Goal: Navigation & Orientation: Find specific page/section

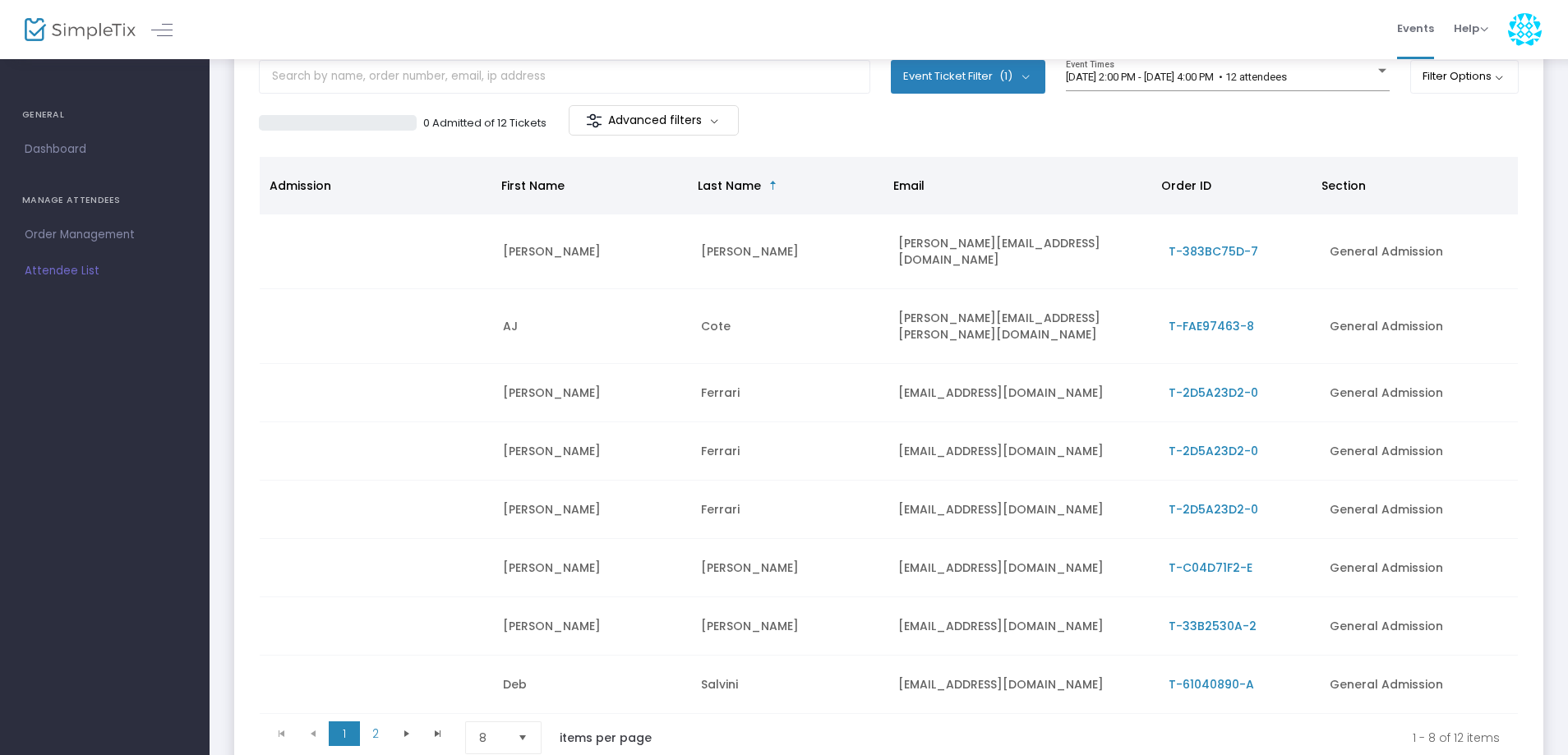
scroll to position [214, 0]
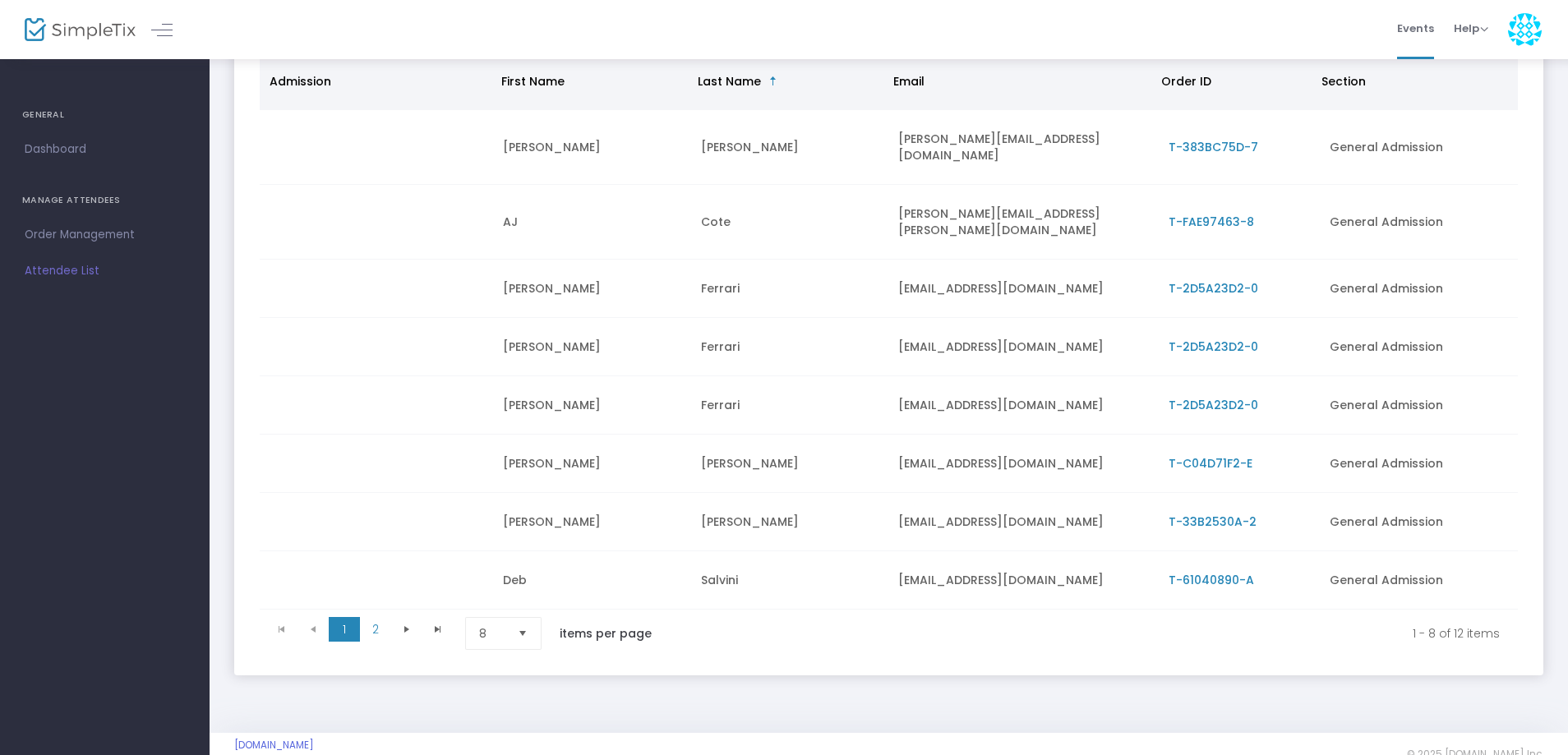
click at [526, 621] on span "Select" at bounding box center [523, 634] width 27 height 27
click at [488, 697] on span "50" at bounding box center [486, 700] width 15 height 17
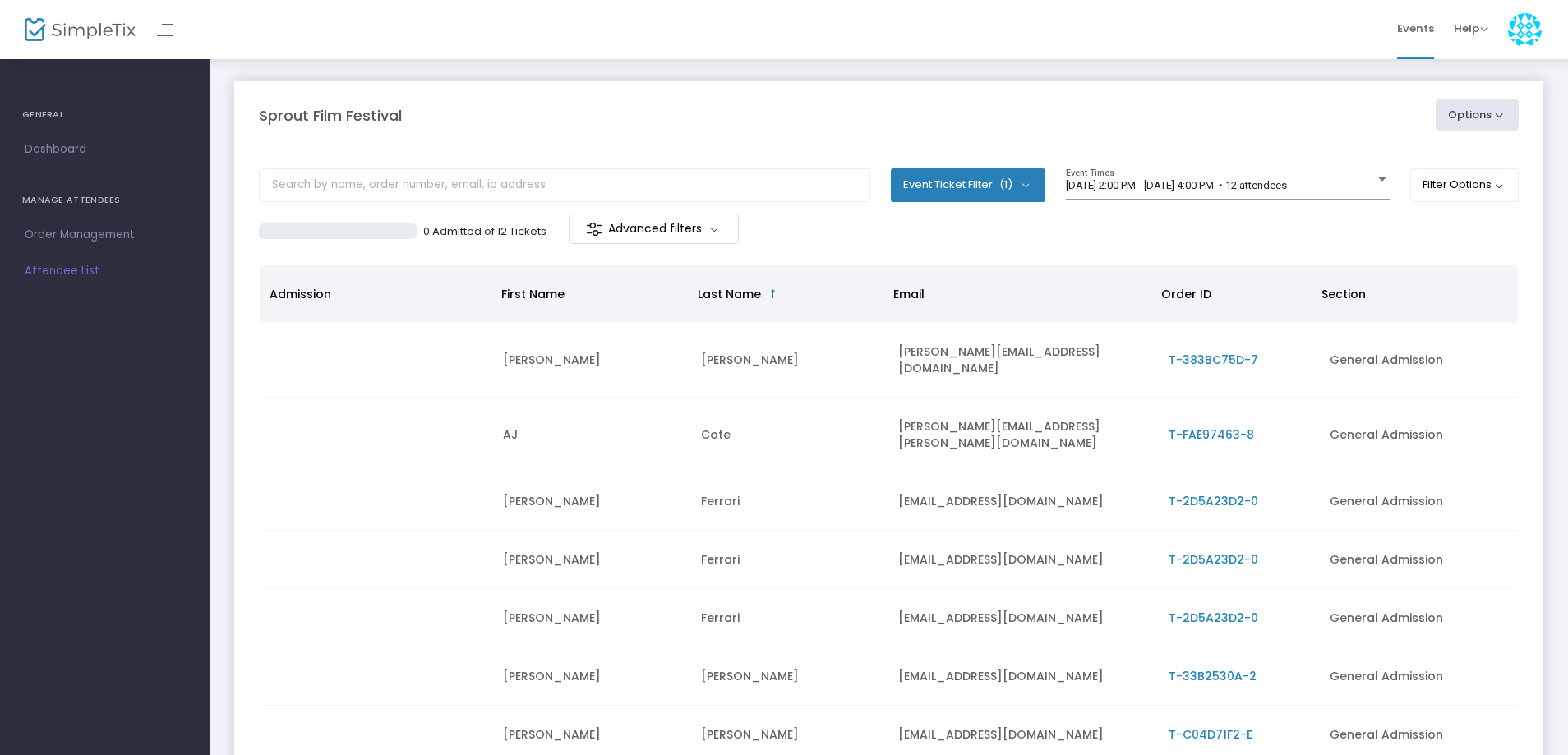
scroll to position [0, 0]
click at [96, 236] on span "Order Management" at bounding box center [105, 235] width 160 height 21
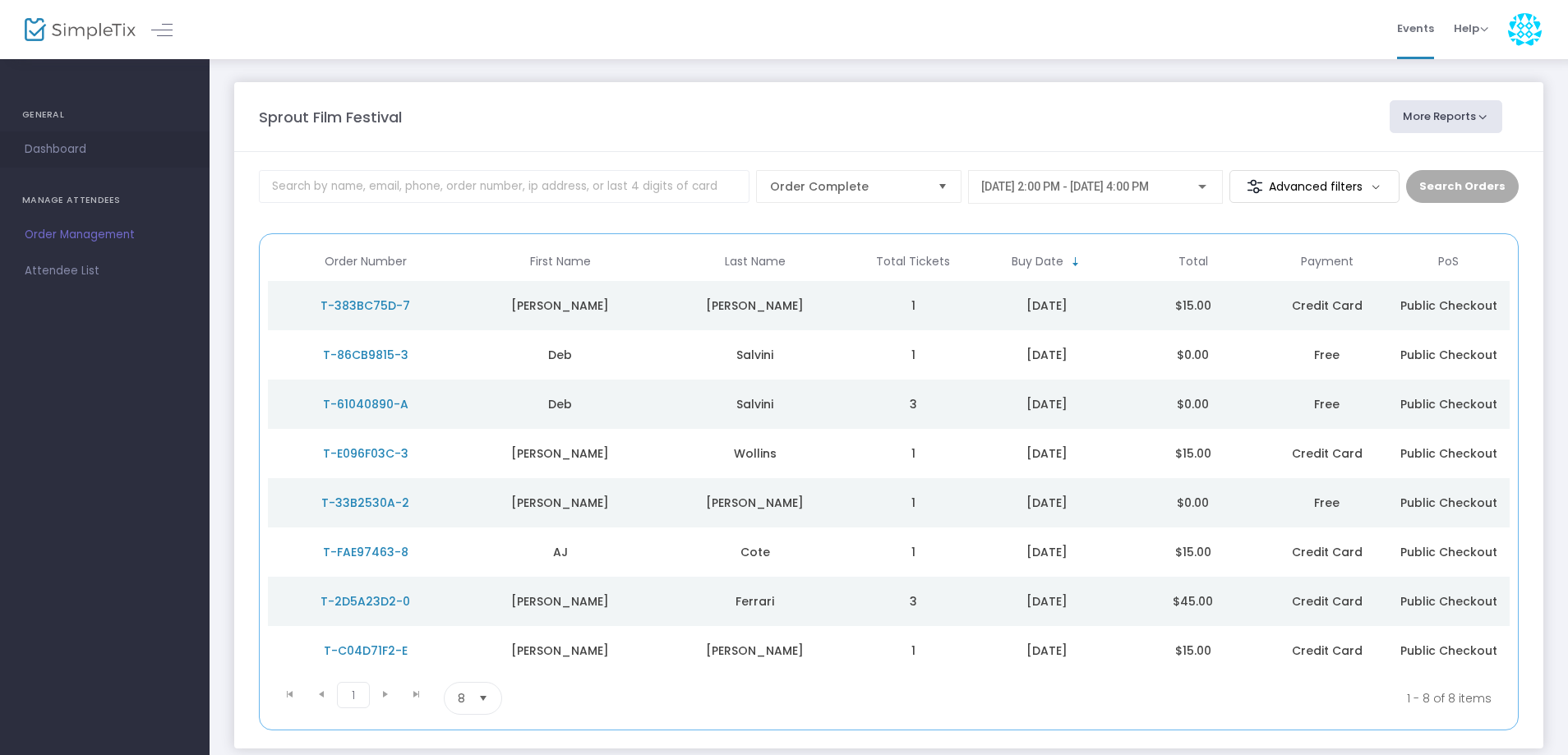
click at [54, 149] on span "Dashboard" at bounding box center [105, 149] width 160 height 21
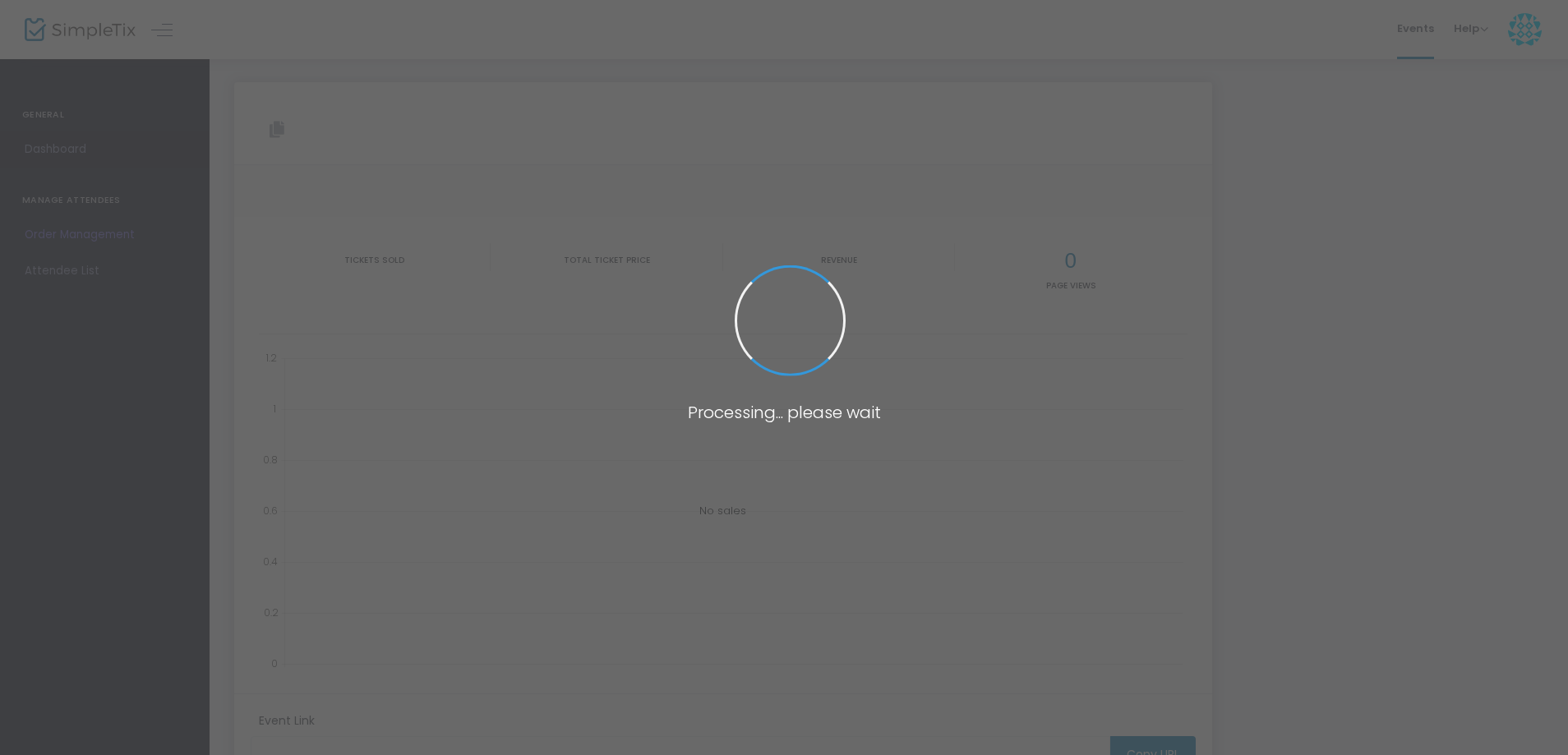
type input "https://www.simpletix.com/e/sprout-film-festival-tickets-227273"
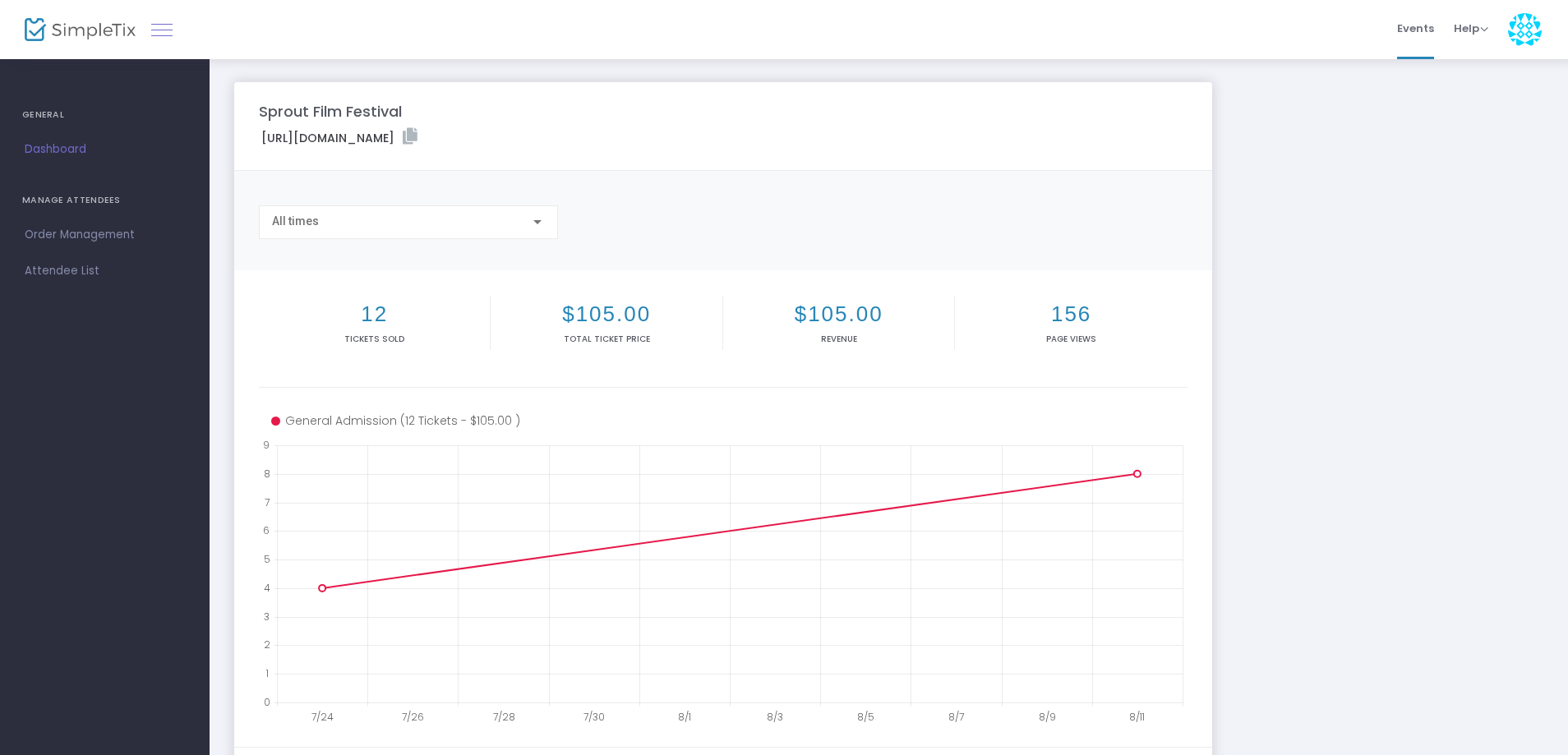
click at [167, 40] on link at bounding box center [162, 30] width 21 height 21
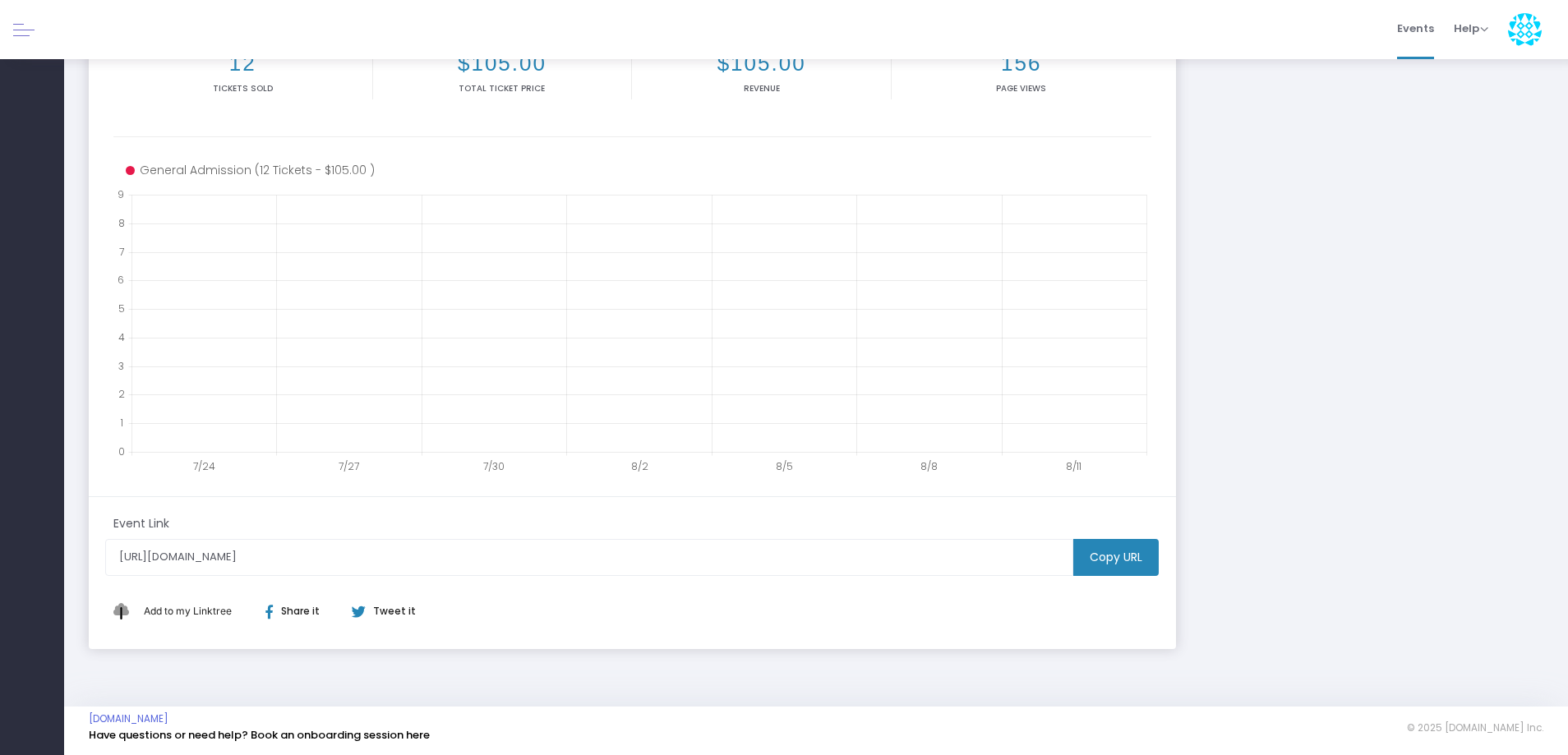
scroll to position [251, 0]
